Goal: Transaction & Acquisition: Book appointment/travel/reservation

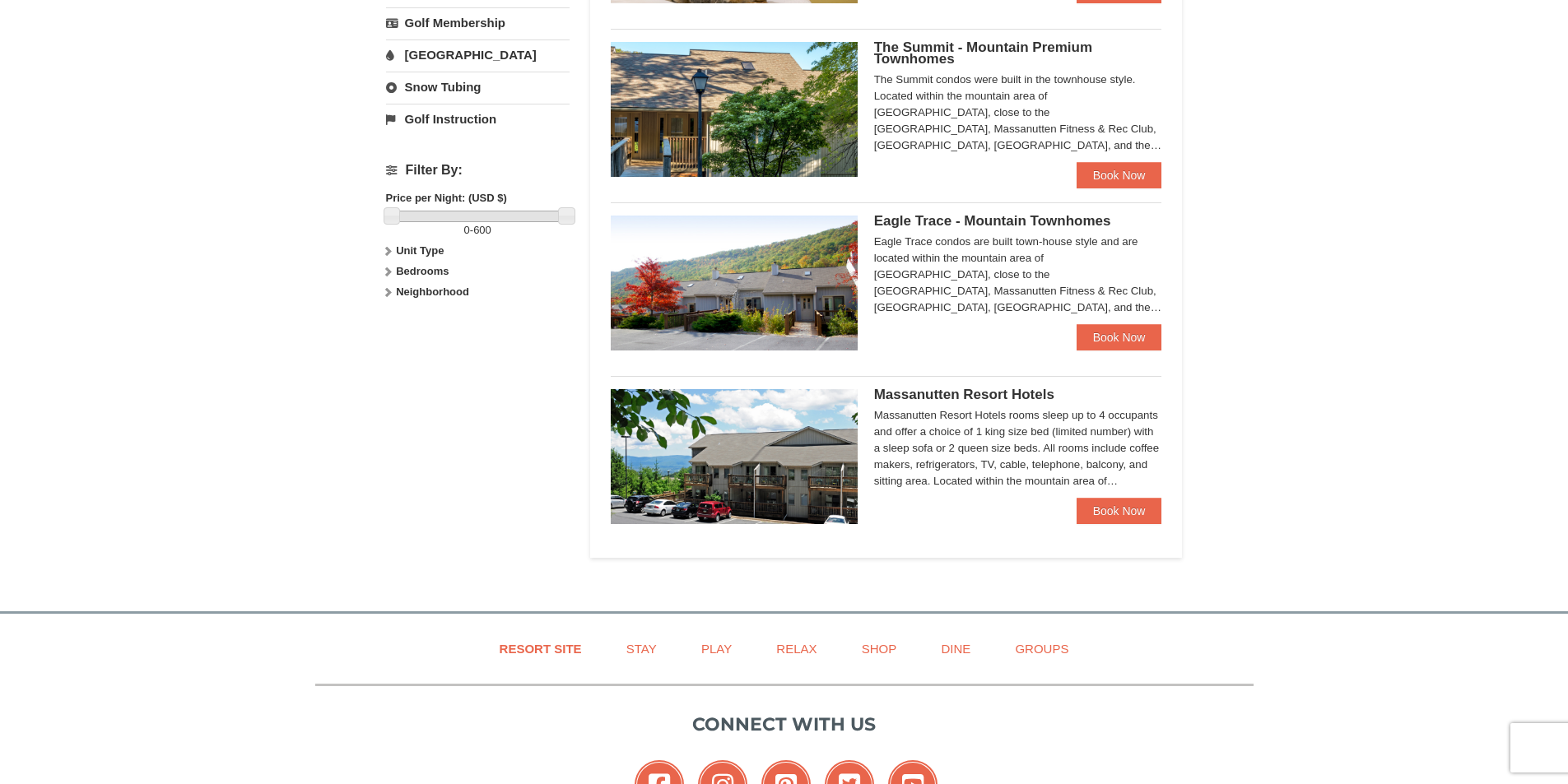
scroll to position [658, 0]
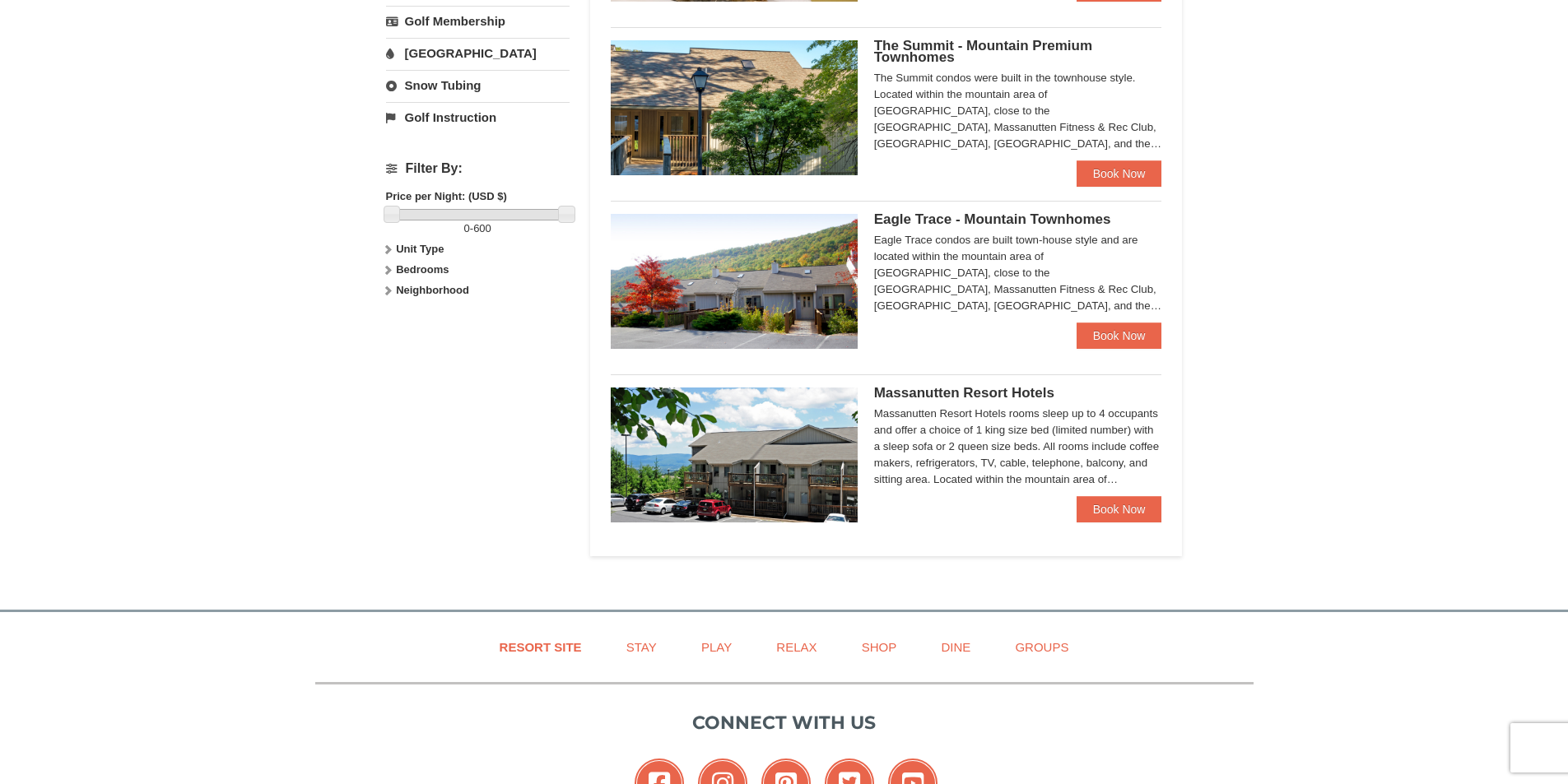
click at [1058, 460] on div "Massanutten Resort Hotels rooms sleep up to 4 occupants and offer a choice of 1…" at bounding box center [1018, 446] width 288 height 82
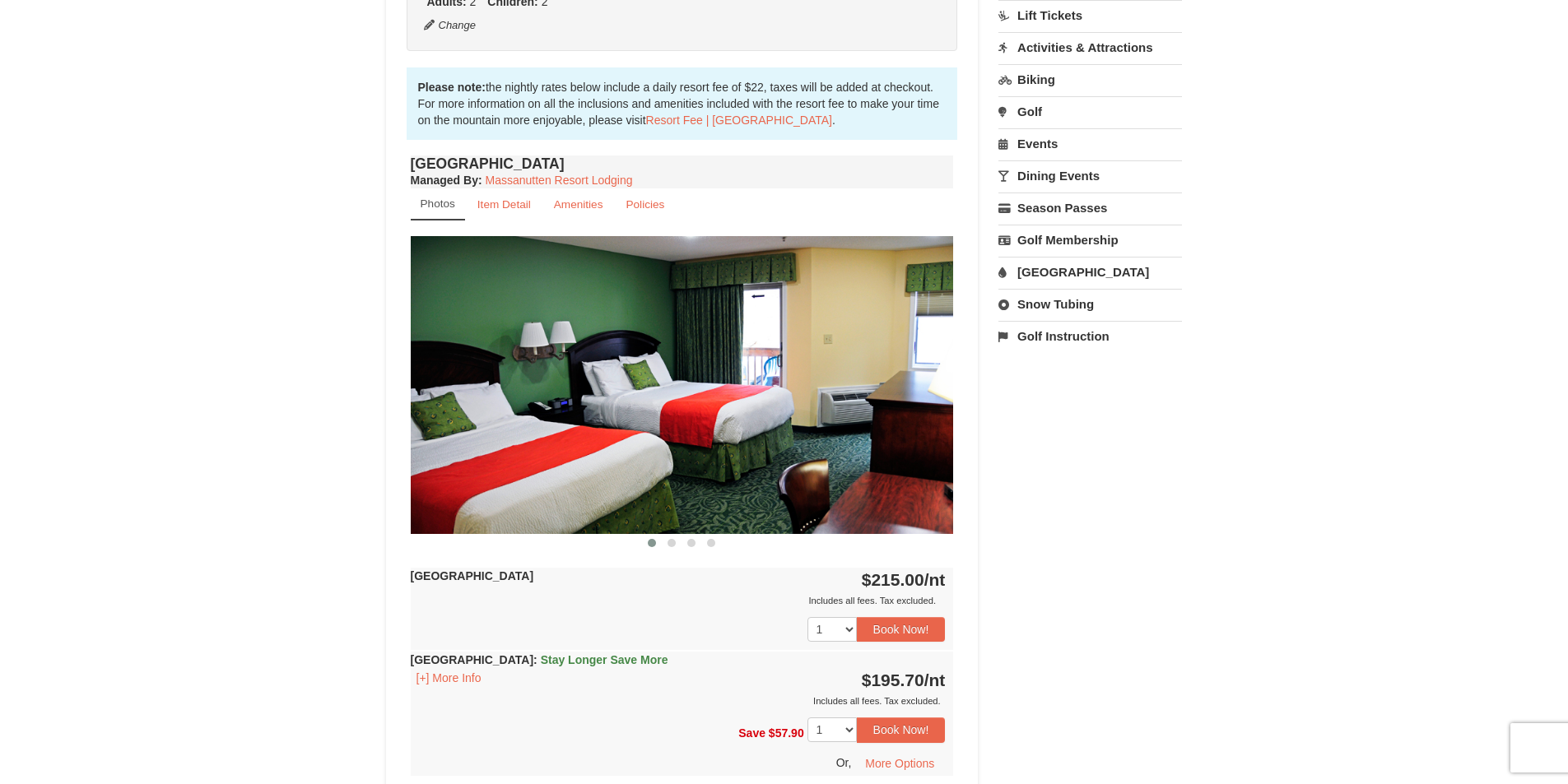
scroll to position [494, 0]
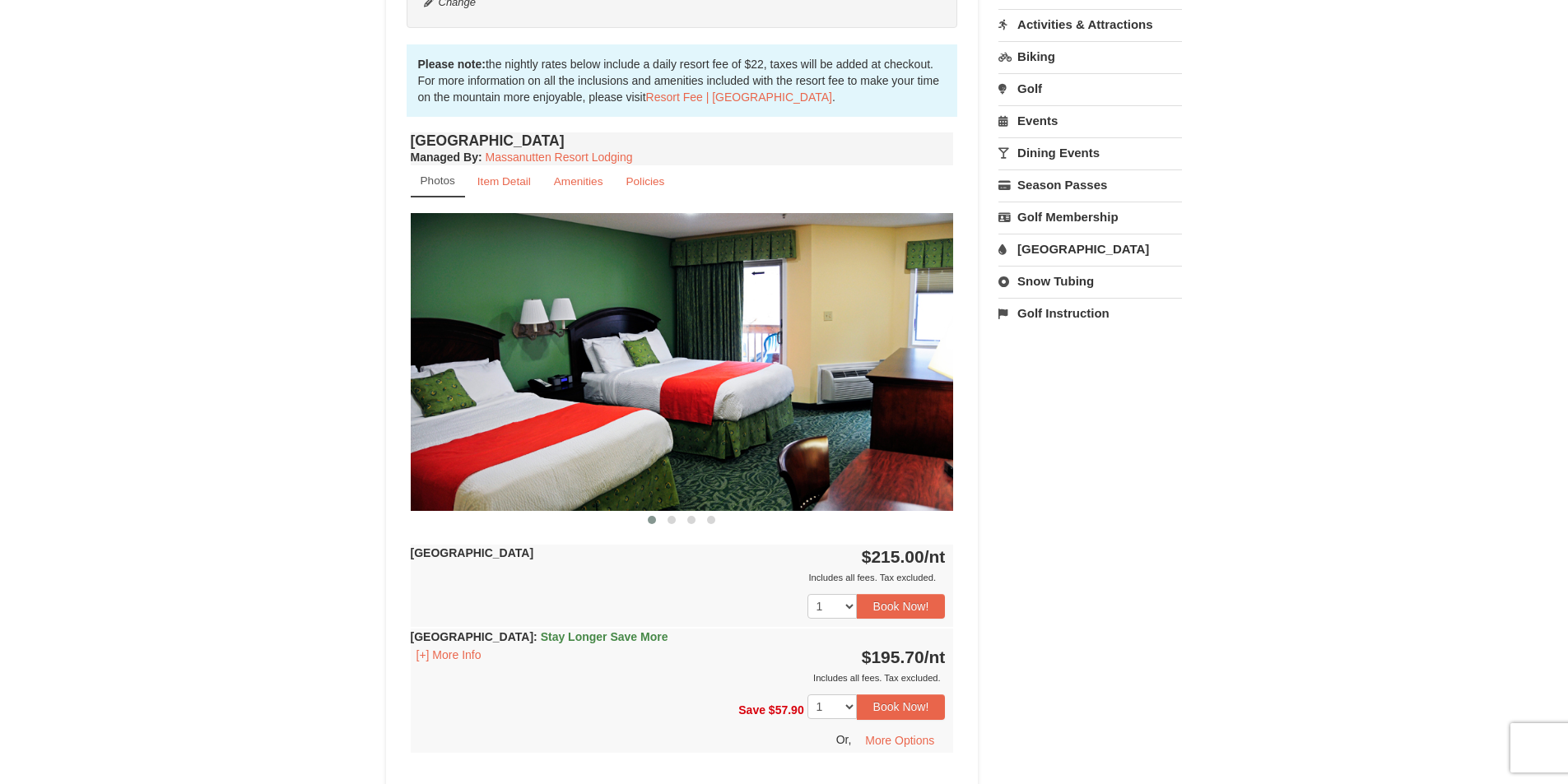
click at [858, 389] on img at bounding box center [682, 361] width 543 height 297
click at [934, 358] on img at bounding box center [682, 361] width 543 height 297
click at [670, 520] on span at bounding box center [671, 520] width 8 height 8
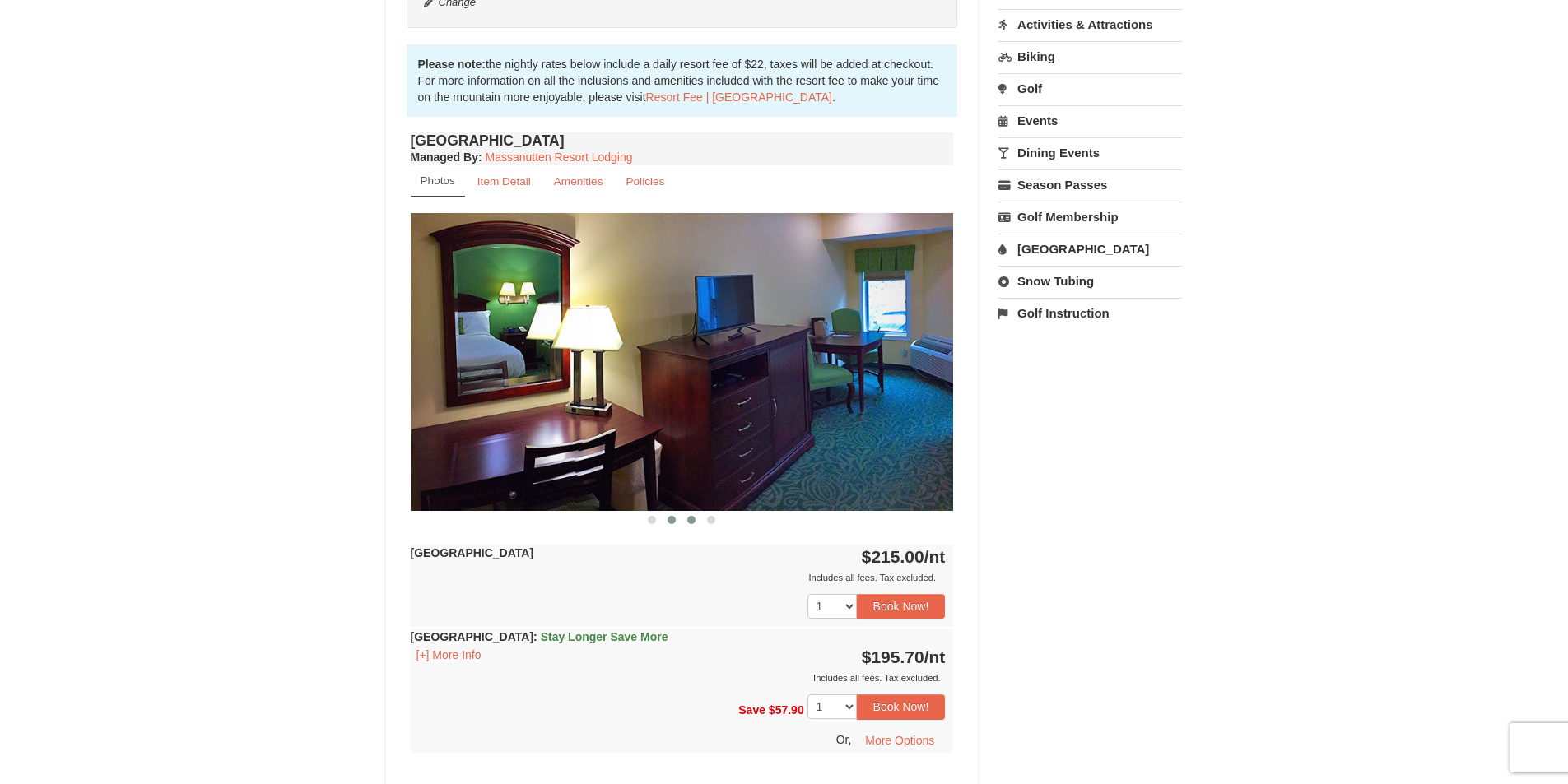
click at [691, 520] on span at bounding box center [691, 520] width 8 height 8
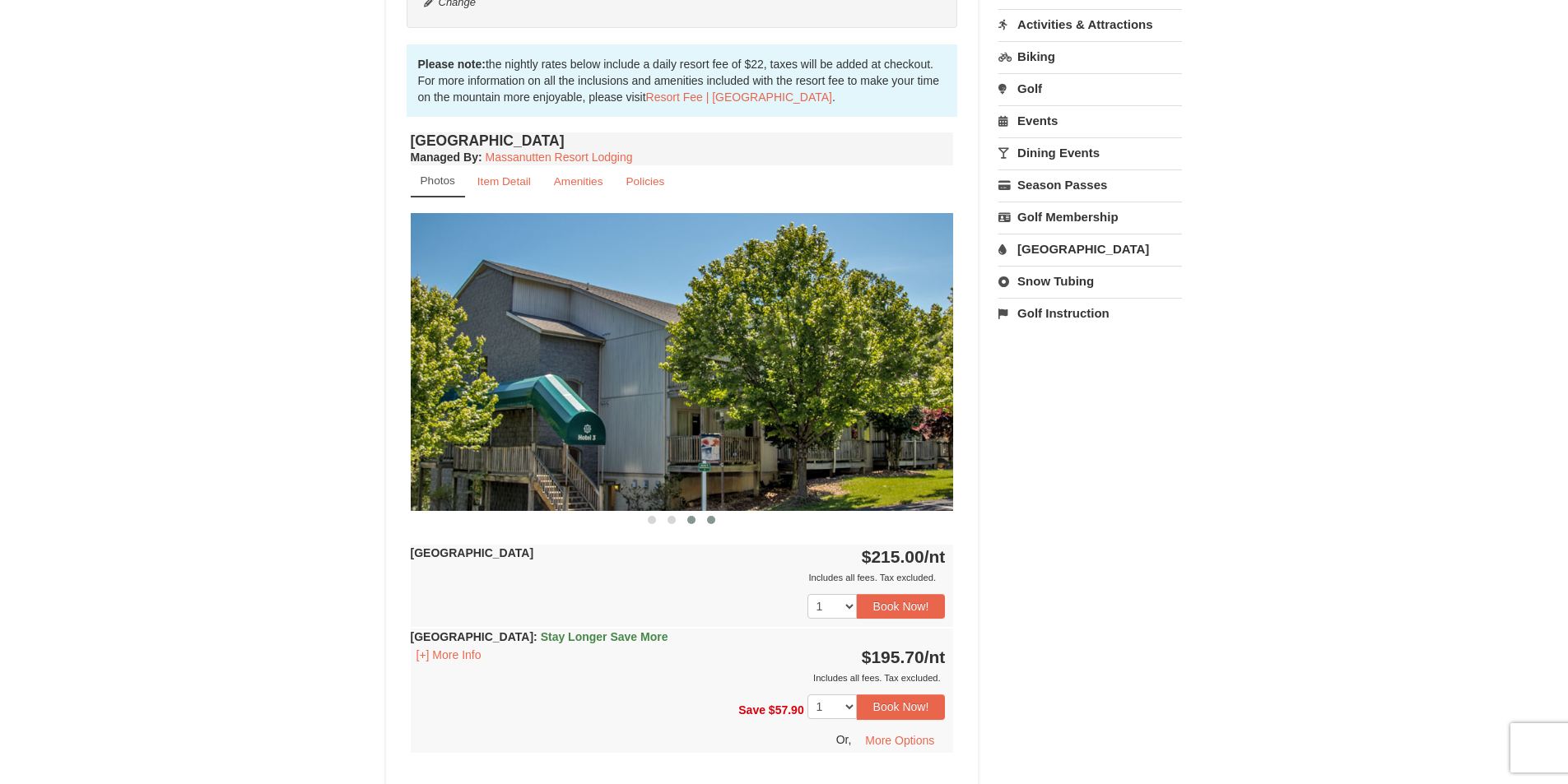
click at [709, 520] on span at bounding box center [711, 520] width 8 height 8
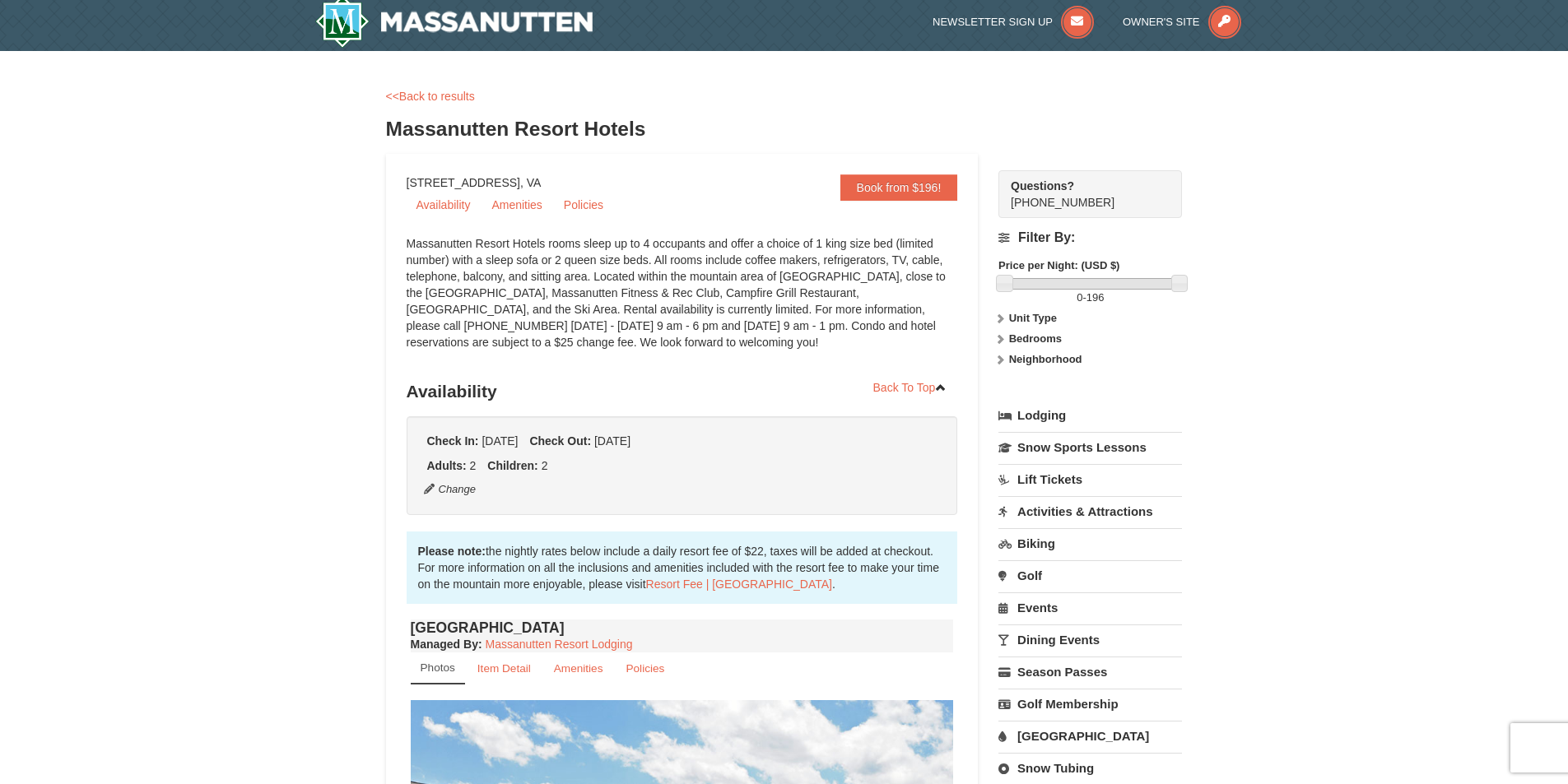
scroll to position [0, 0]
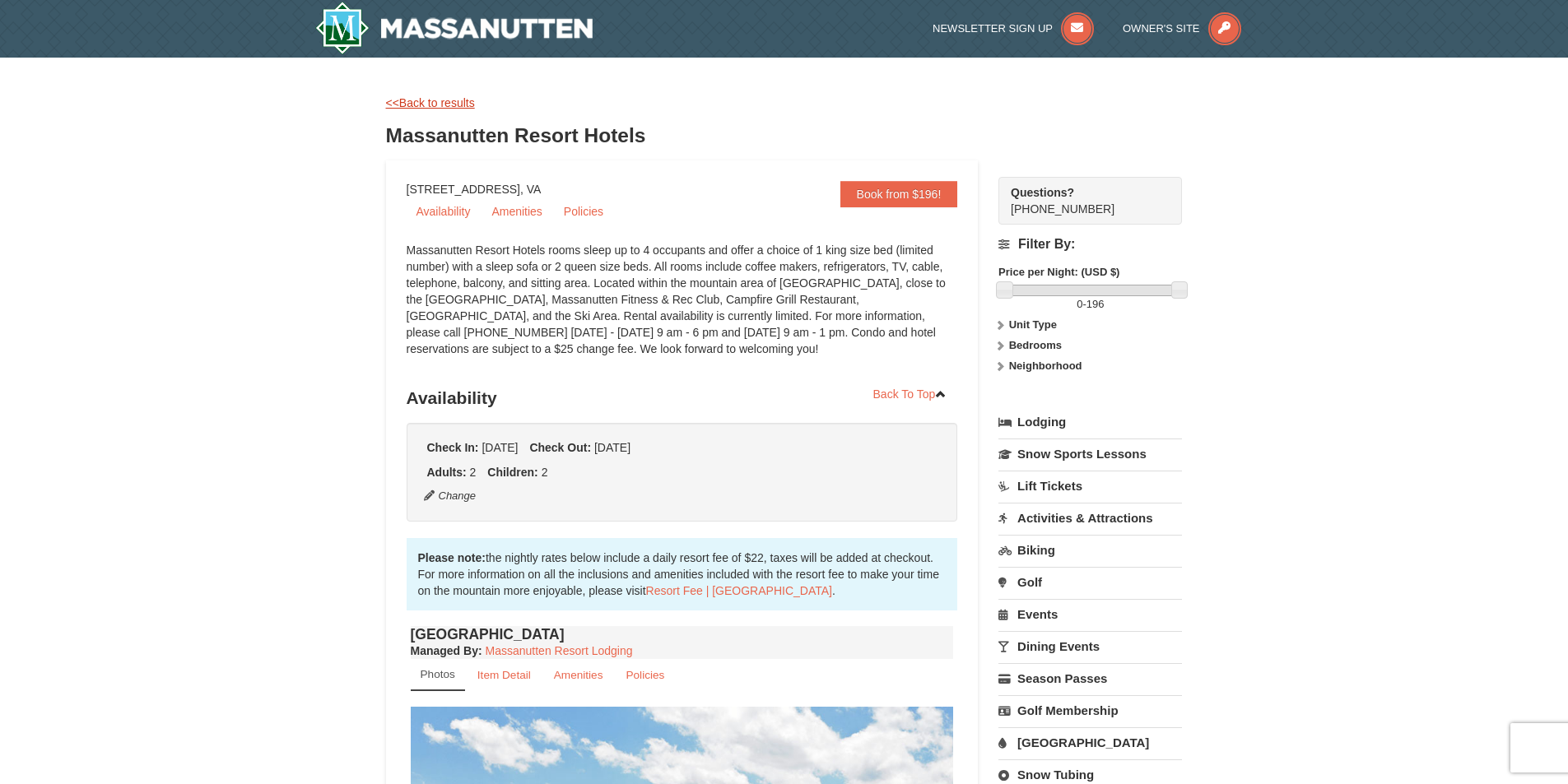
click at [419, 106] on link "<<Back to results" at bounding box center [431, 102] width 89 height 13
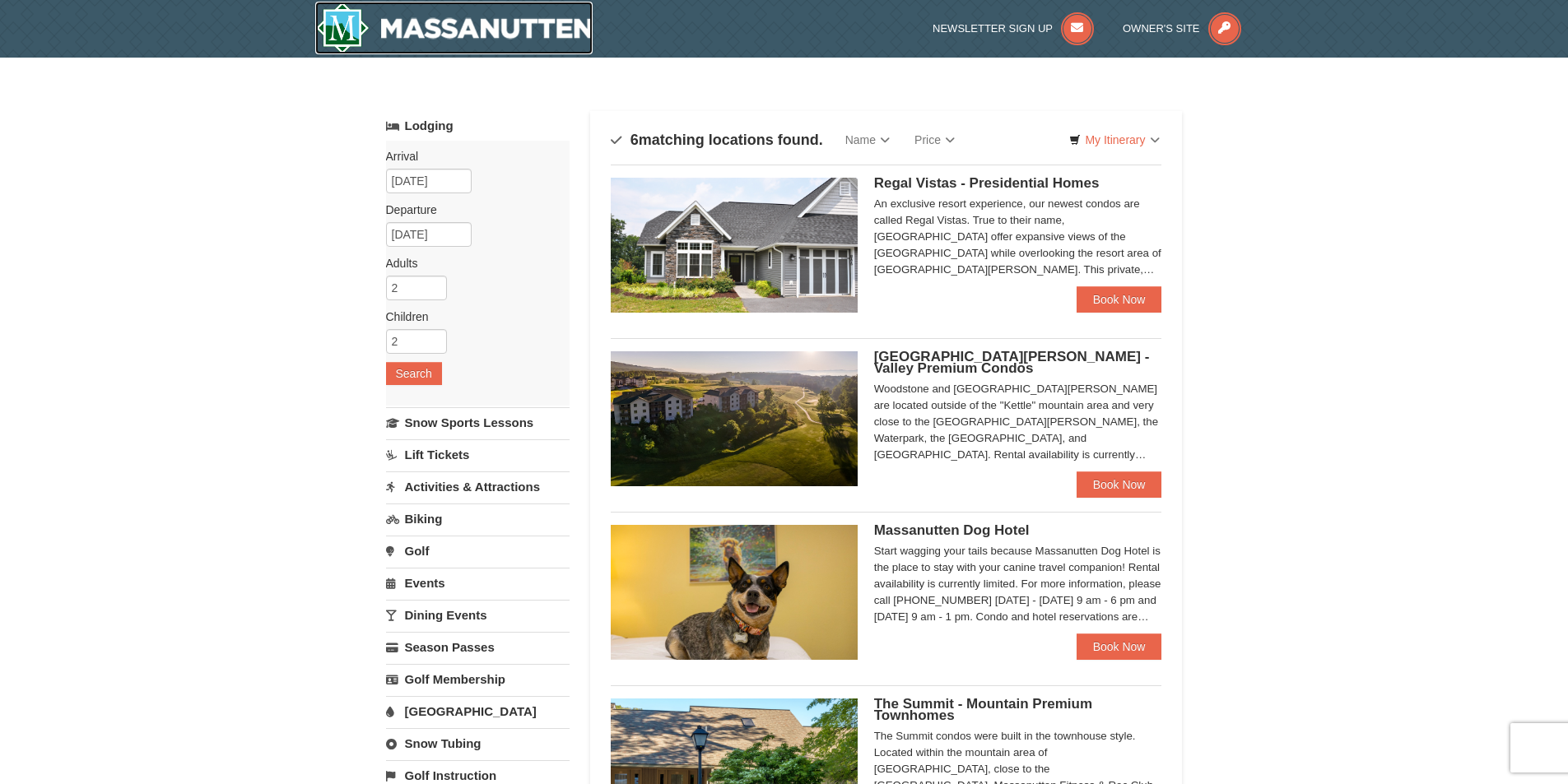
click at [520, 24] on img at bounding box center [453, 28] width 278 height 52
